Goal: Task Accomplishment & Management: Manage account settings

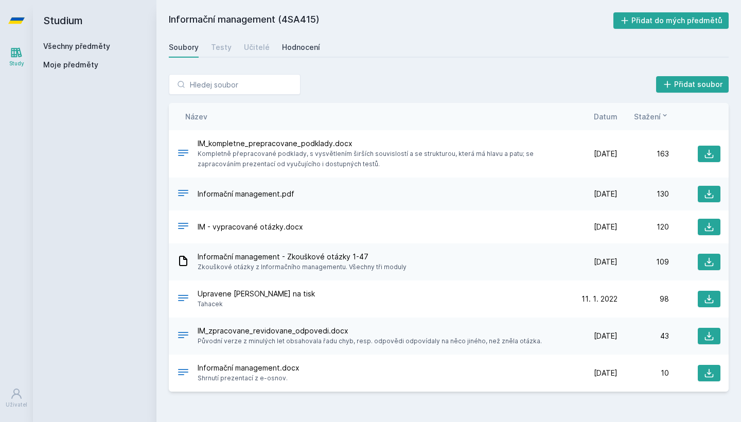
click at [305, 50] on div "Hodnocení" at bounding box center [301, 47] width 38 height 10
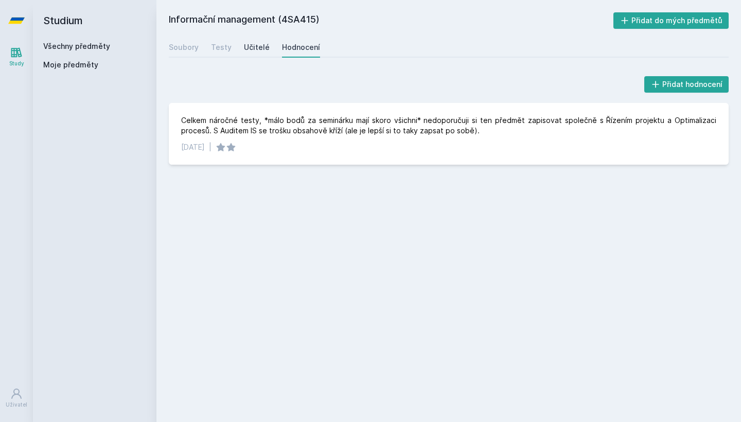
click at [252, 48] on div "Učitelé" at bounding box center [257, 47] width 26 height 10
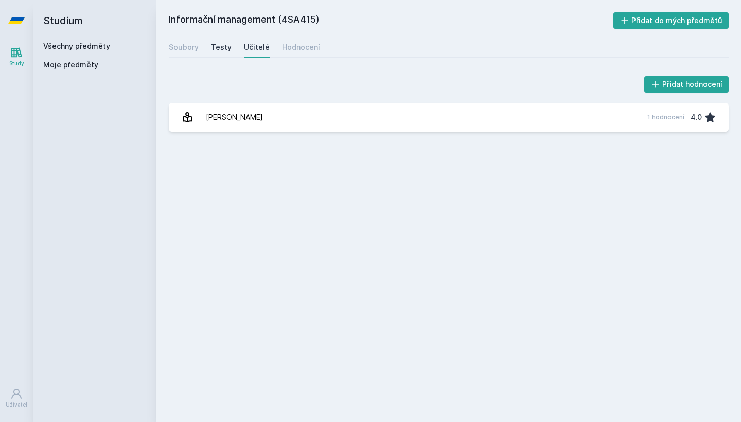
click at [219, 49] on div "Testy" at bounding box center [221, 47] width 21 height 10
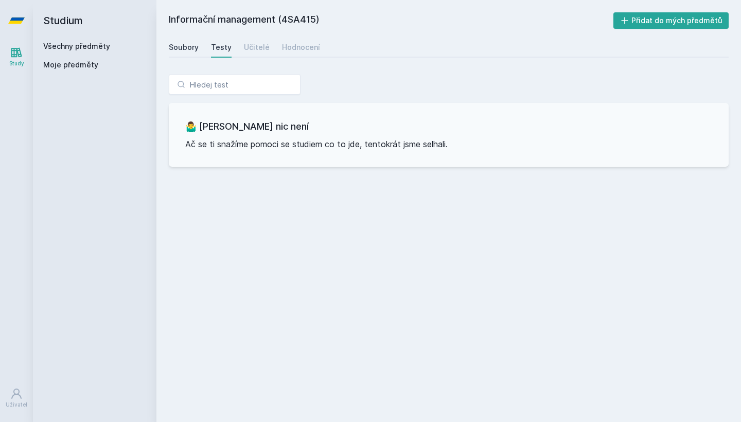
click at [185, 49] on div "Soubory" at bounding box center [184, 47] width 30 height 10
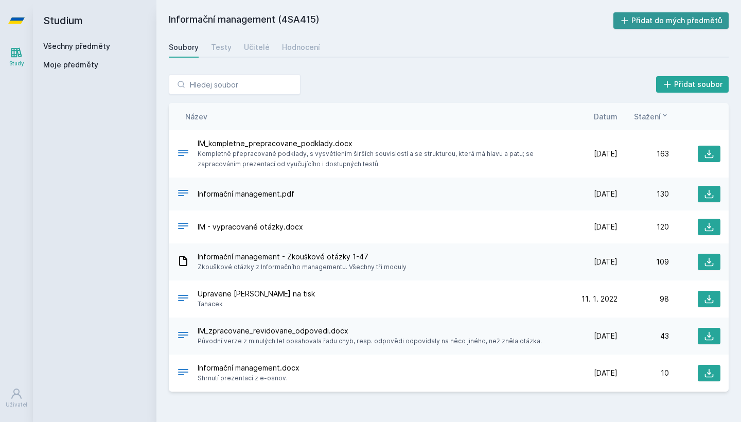
click at [680, 20] on button "Přidat do mých předmětů" at bounding box center [672, 20] width 116 height 16
click at [94, 44] on link "Všechny předměty" at bounding box center [76, 46] width 67 height 9
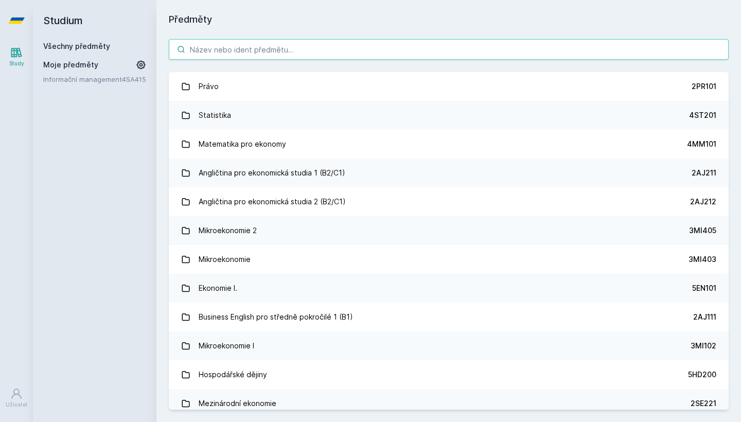
click at [257, 44] on input "search" at bounding box center [449, 49] width 560 height 21
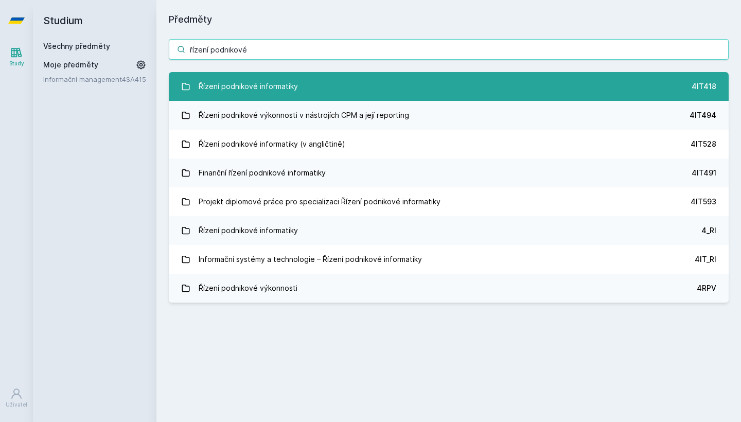
type input "řízení podnikové"
click at [632, 78] on link "Řízení podnikové informatiky 4IT418" at bounding box center [449, 86] width 560 height 29
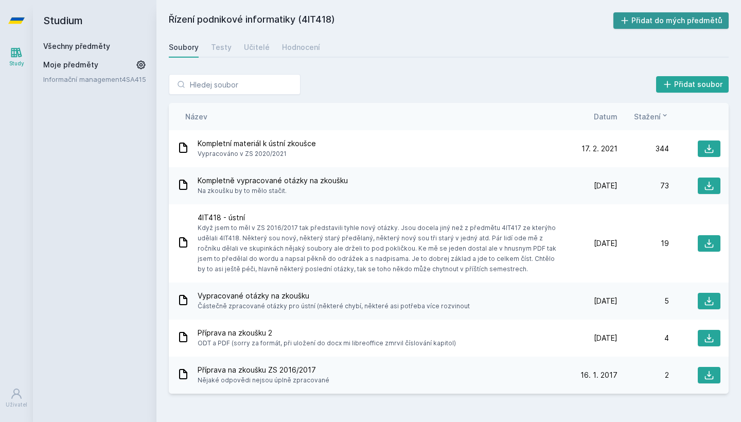
click at [671, 26] on button "Přidat do mých předmětů" at bounding box center [672, 20] width 116 height 16
click at [217, 46] on div "Testy" at bounding box center [221, 47] width 21 height 10
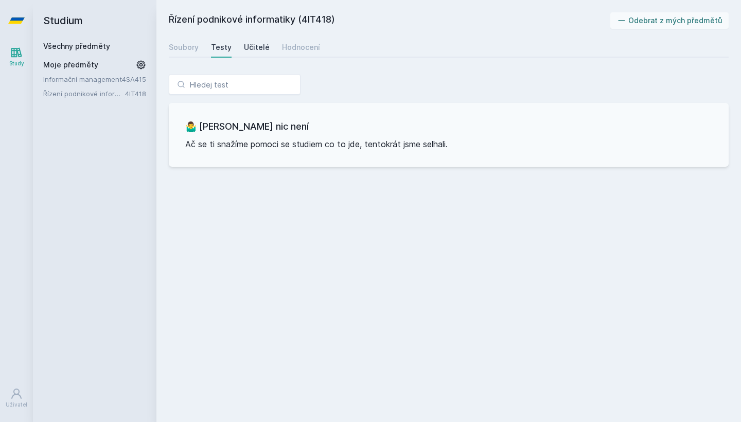
click at [253, 53] on link "Učitelé" at bounding box center [257, 47] width 26 height 21
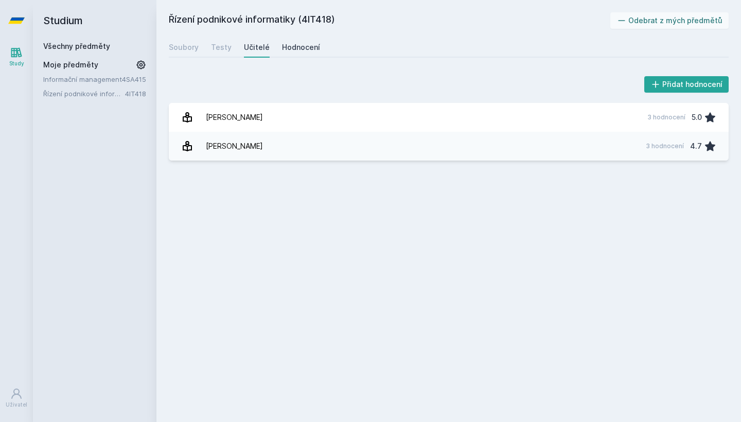
click at [300, 51] on div "Hodnocení" at bounding box center [301, 47] width 38 height 10
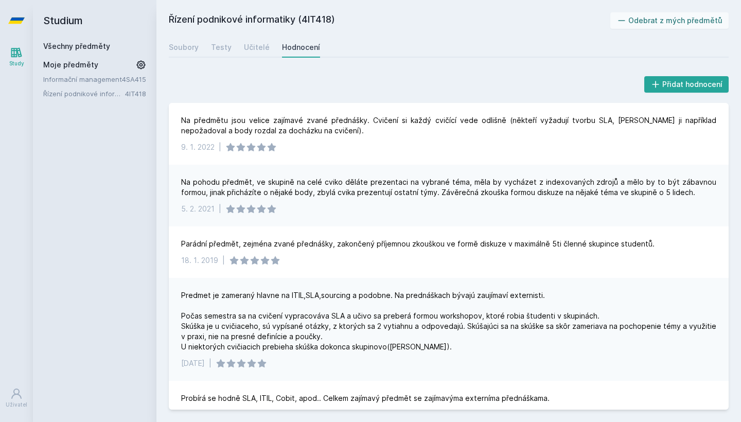
click at [108, 79] on link "Informační management" at bounding box center [82, 79] width 79 height 10
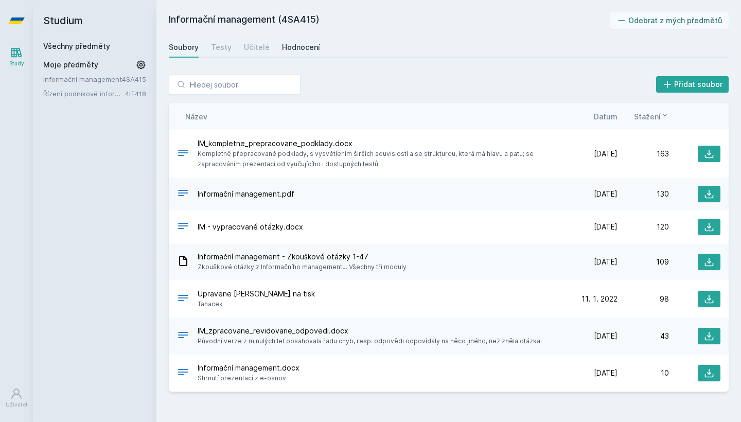
click at [302, 40] on link "Hodnocení" at bounding box center [301, 47] width 38 height 21
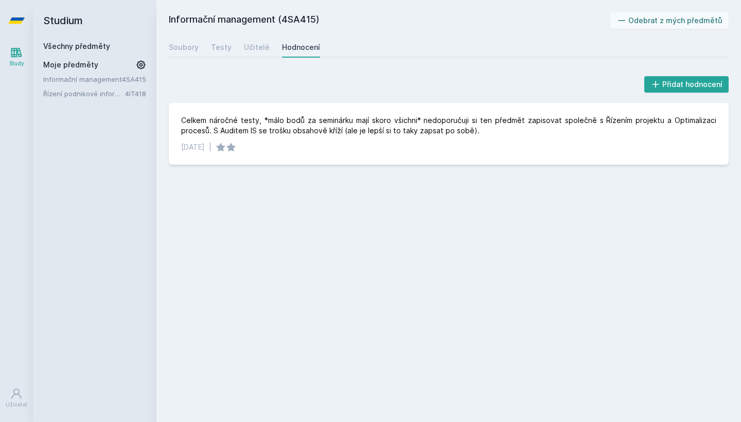
click at [66, 84] on link "Informační management" at bounding box center [82, 79] width 79 height 10
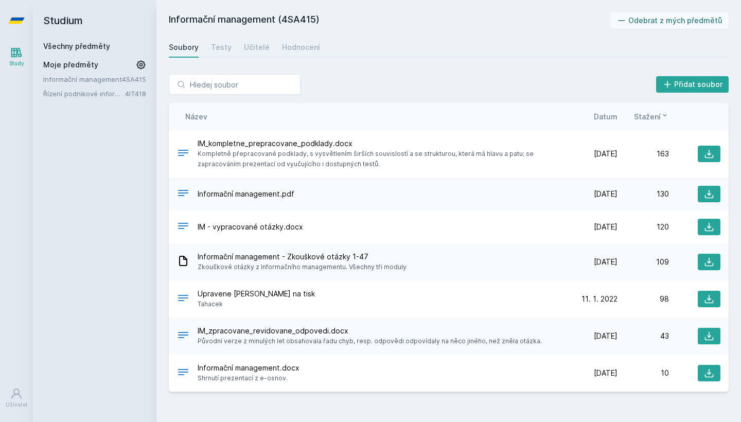
click at [68, 95] on link "Řízení podnikové informatiky" at bounding box center [84, 94] width 82 height 10
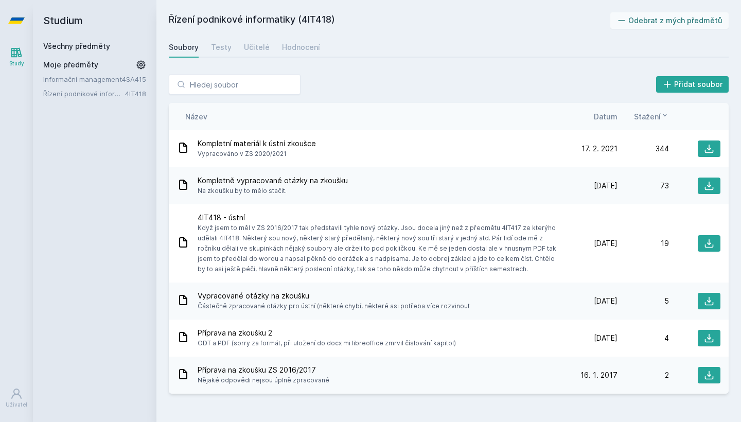
click at [68, 75] on link "Informační management" at bounding box center [82, 79] width 79 height 10
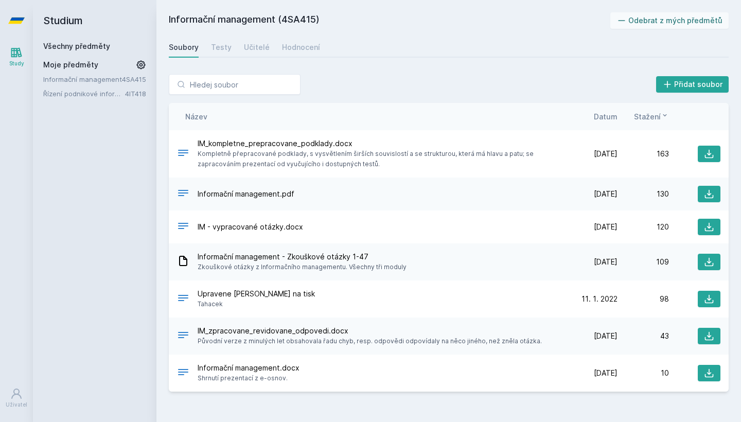
click at [71, 45] on link "Všechny předměty" at bounding box center [76, 46] width 67 height 9
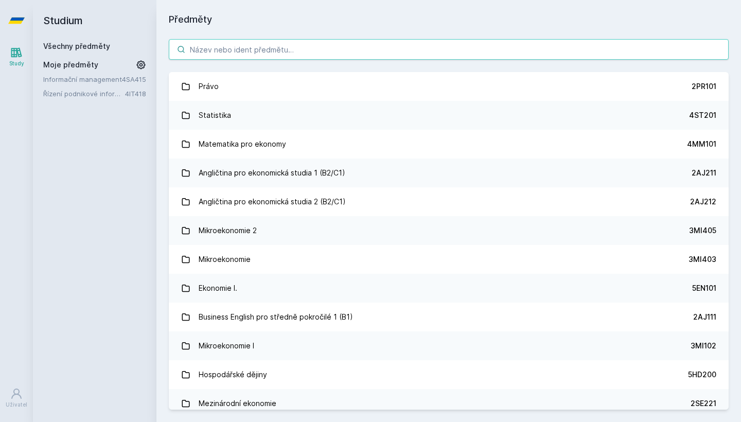
click at [262, 48] on input "search" at bounding box center [449, 49] width 560 height 21
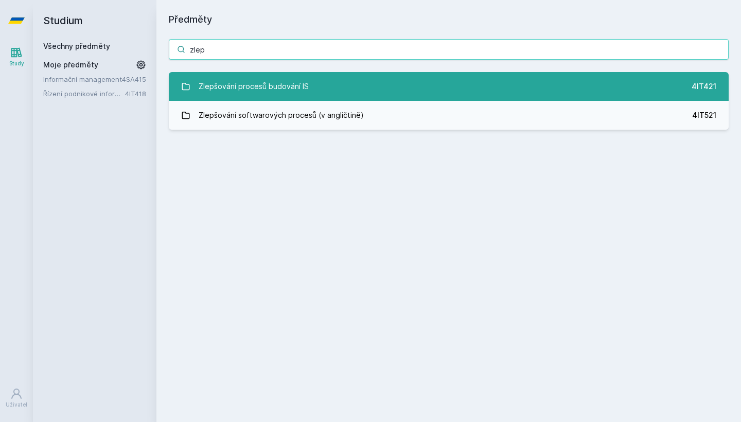
type input "zlep"
click at [329, 84] on link "Zlepšování procesů budování IS 4IT421" at bounding box center [449, 86] width 560 height 29
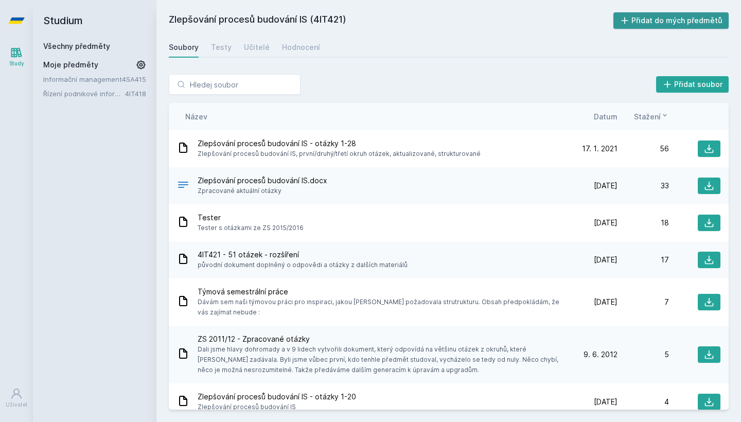
click at [637, 18] on button "Přidat do mých předmětů" at bounding box center [672, 20] width 116 height 16
click at [97, 109] on link "Řízení podnikové informatiky" at bounding box center [84, 108] width 82 height 10
